Goal: Check status: Check status

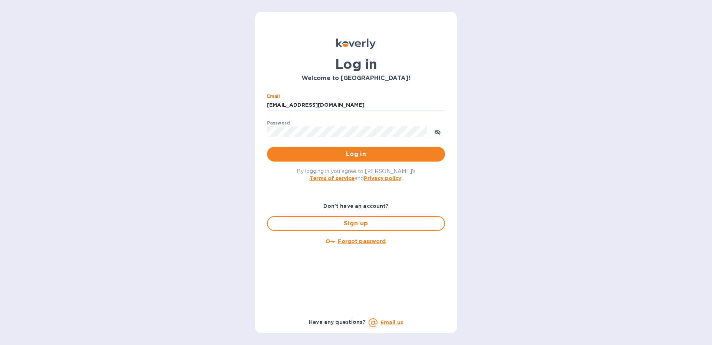
type input "[EMAIL_ADDRESS][DOMAIN_NAME]"
click at [267, 147] on button "Log in" at bounding box center [356, 154] width 178 height 15
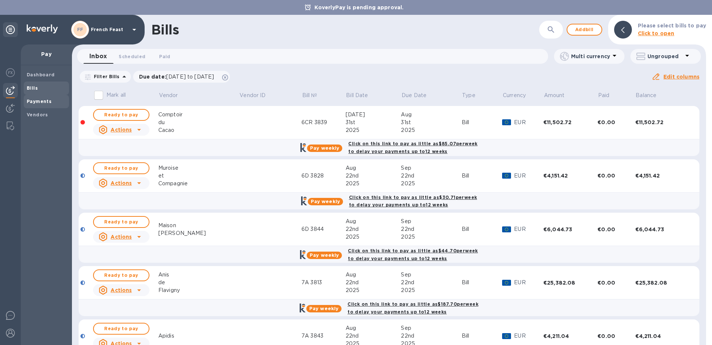
click at [33, 104] on b "Payments" at bounding box center [39, 102] width 25 height 6
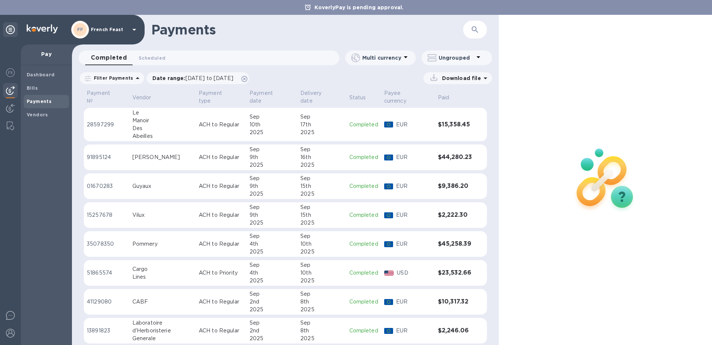
click at [475, 29] on icon "button" at bounding box center [475, 29] width 9 height 9
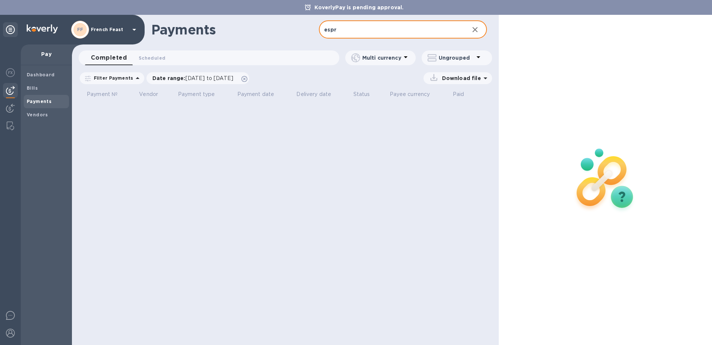
type input "espr"
click at [211, 79] on span "[DATE] to [DATE]" at bounding box center [210, 78] width 48 height 6
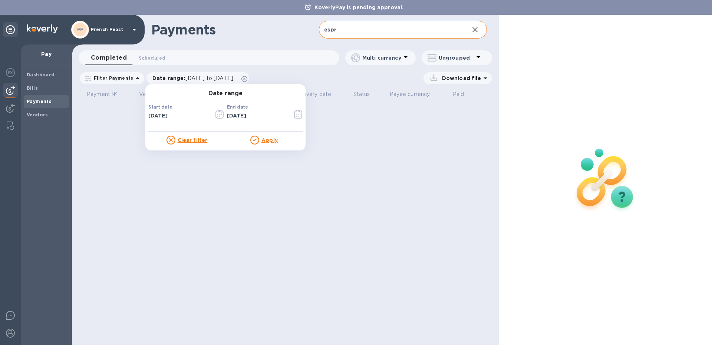
click at [179, 115] on input "[DATE]" at bounding box center [178, 116] width 60 height 11
type input "[DATE]"
click at [266, 141] on u "Apply" at bounding box center [270, 140] width 16 height 6
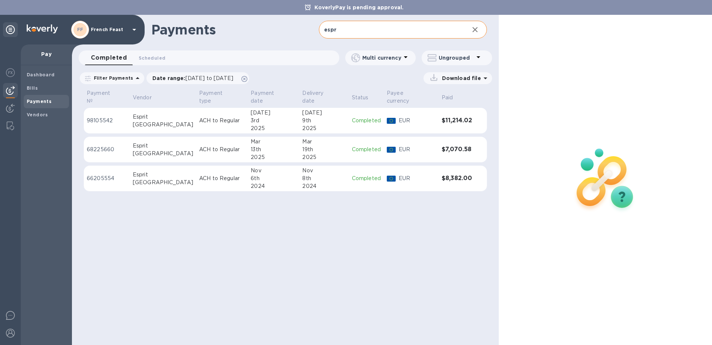
click at [252, 175] on div "6th" at bounding box center [274, 179] width 46 height 8
